Goal: Task Accomplishment & Management: Complete application form

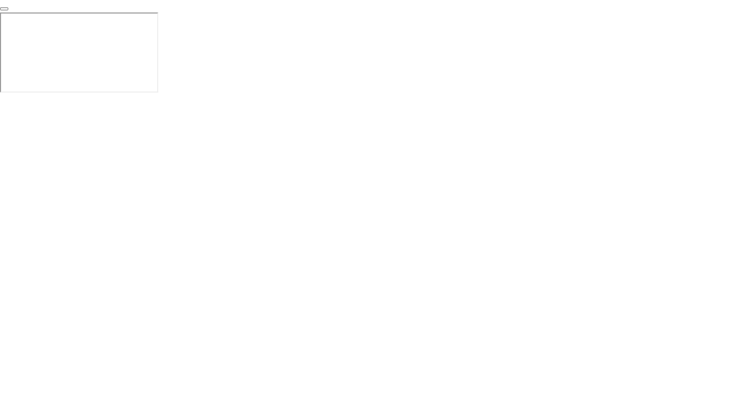
click div "End Proctoring Session"
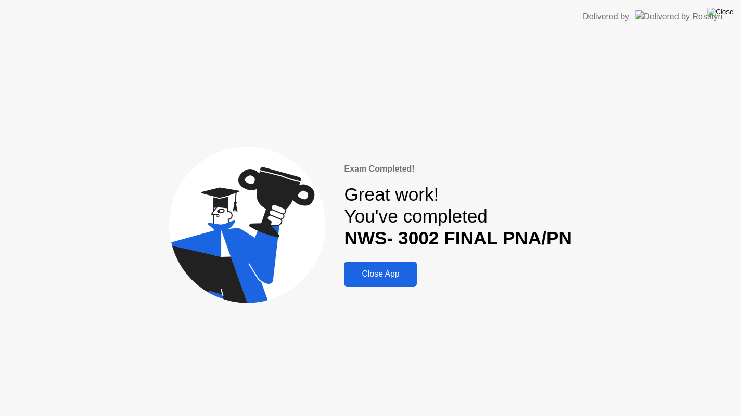
click at [722, 10] on img at bounding box center [720, 12] width 26 height 8
